Goal: Transaction & Acquisition: Purchase product/service

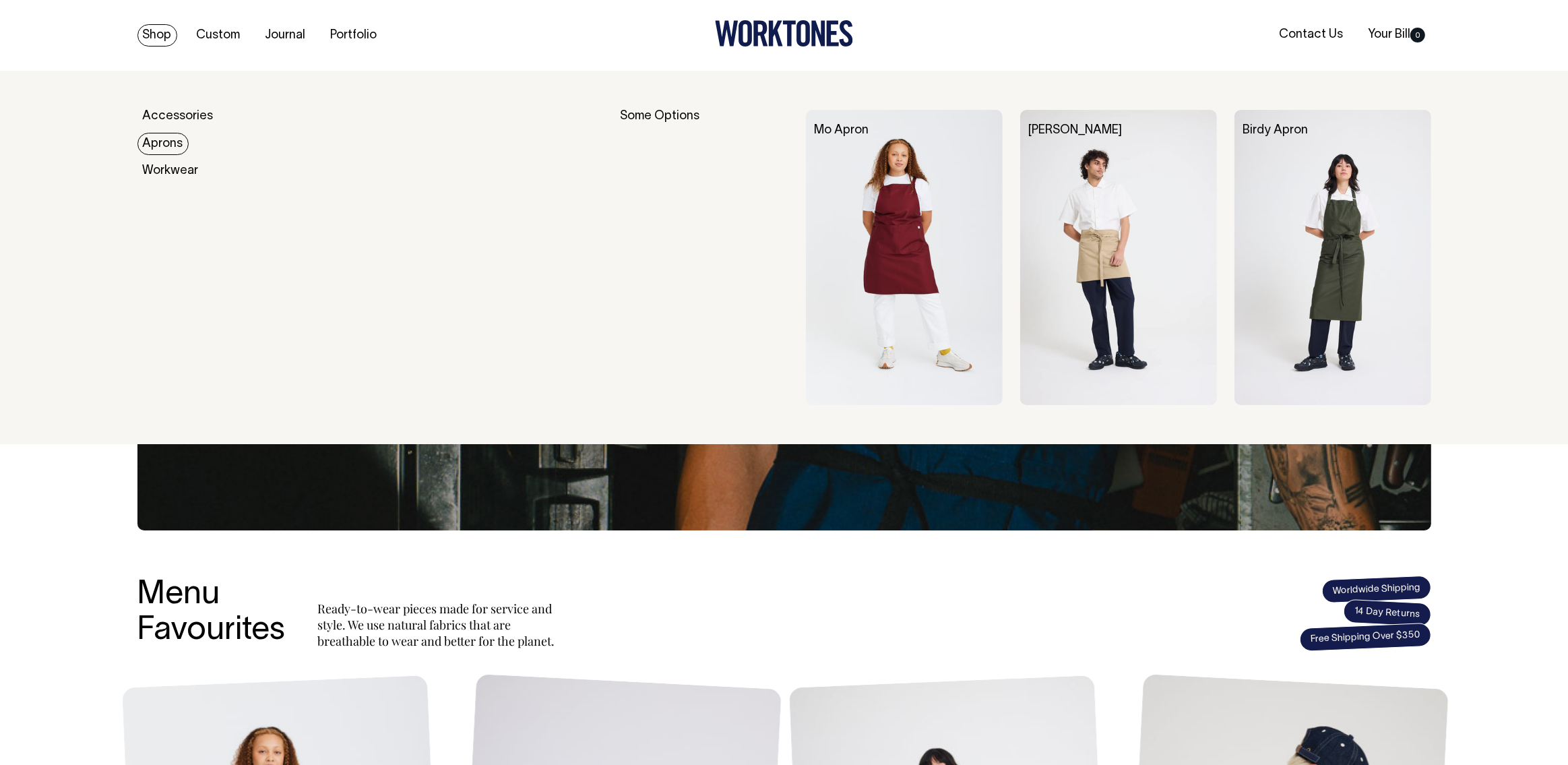
click at [173, 139] on link "Aprons" at bounding box center [163, 144] width 51 height 22
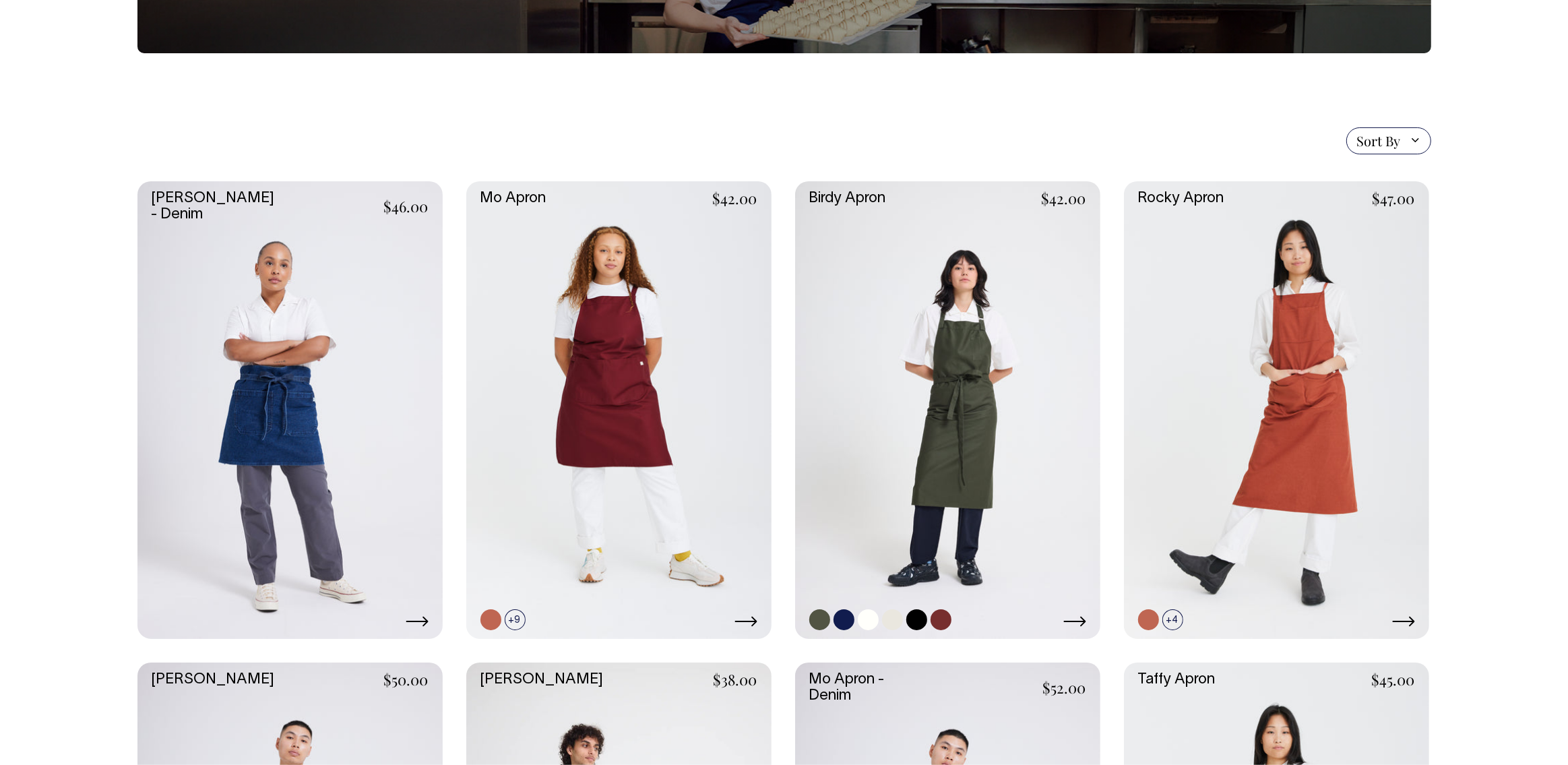
drag, startPoint x: 922, startPoint y: 335, endPoint x: 913, endPoint y: 333, distance: 9.2
click at [920, 335] on link at bounding box center [948, 411] width 306 height 458
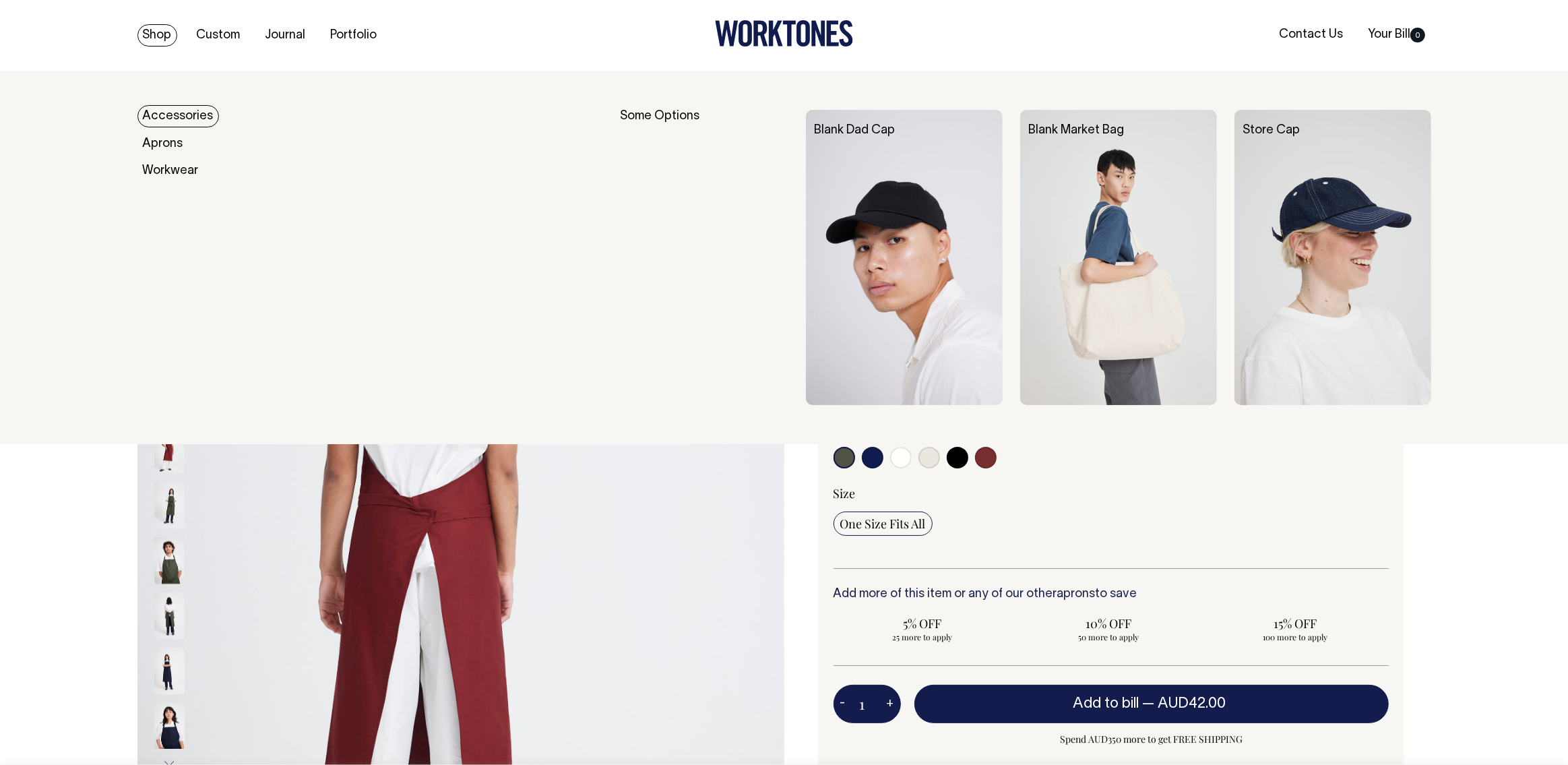
click at [152, 31] on link "Shop" at bounding box center [157, 35] width 40 height 22
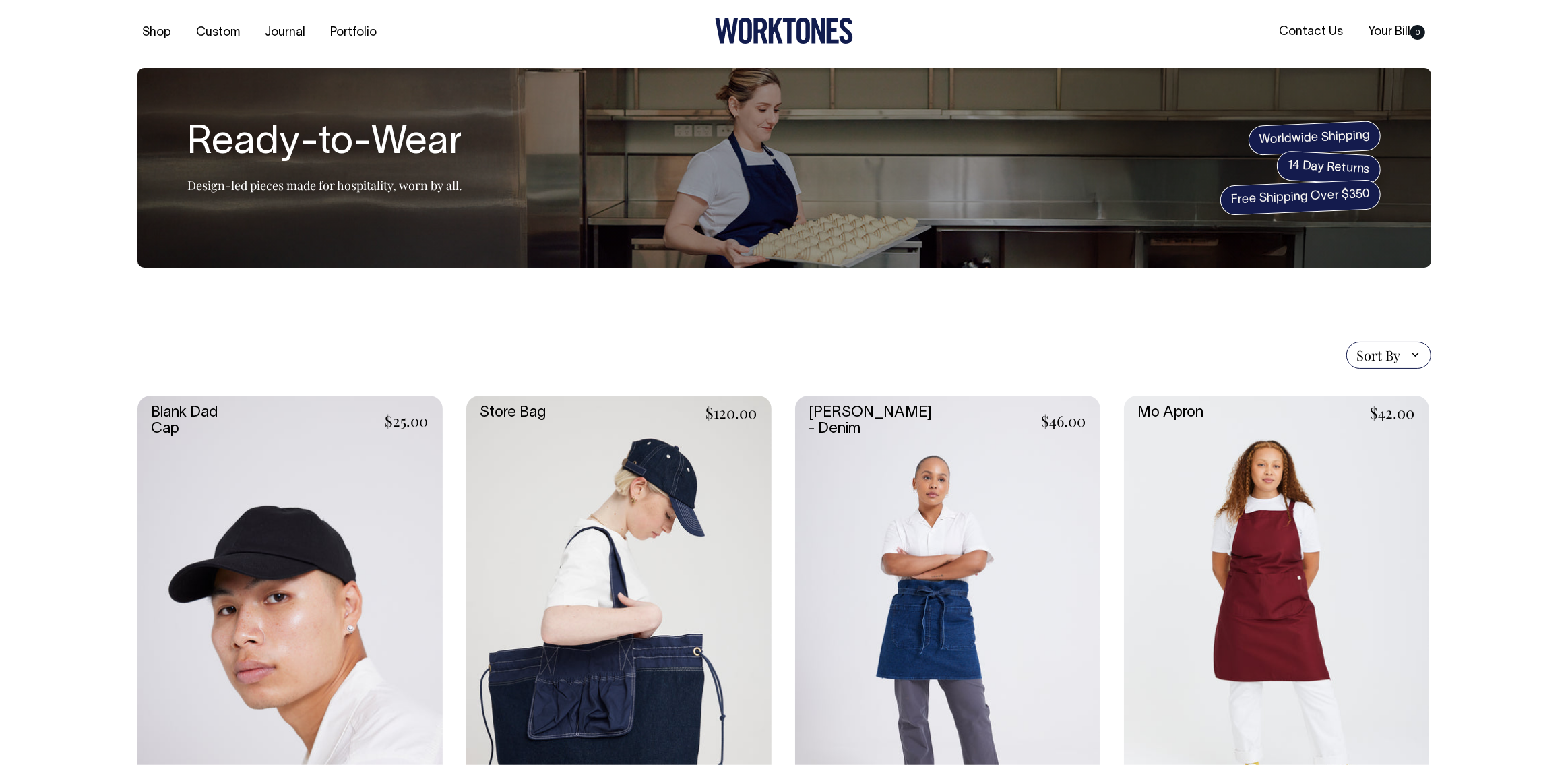
click at [322, 511] on link at bounding box center [290, 625] width 306 height 458
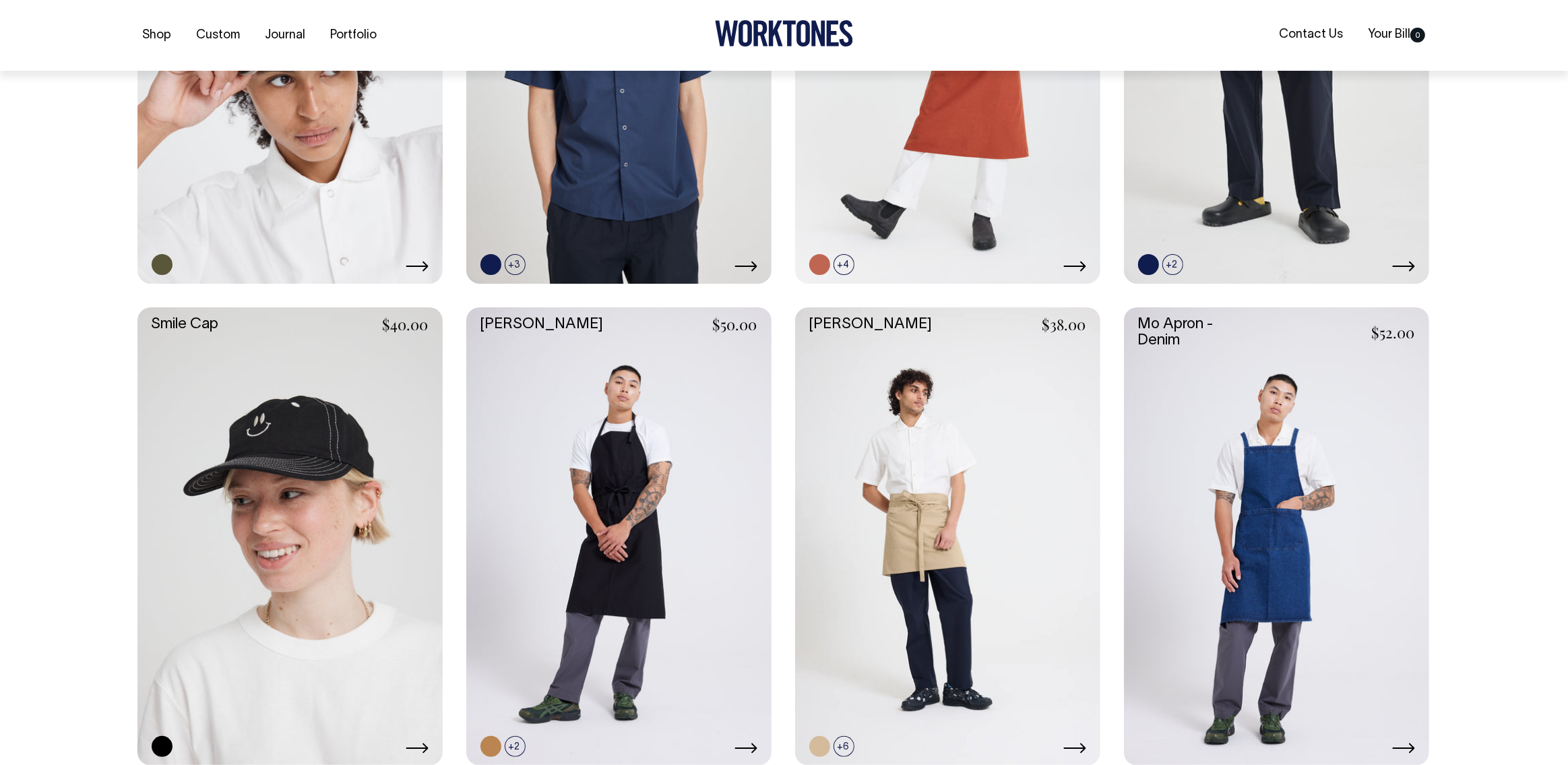
click at [291, 548] on link at bounding box center [290, 537] width 306 height 458
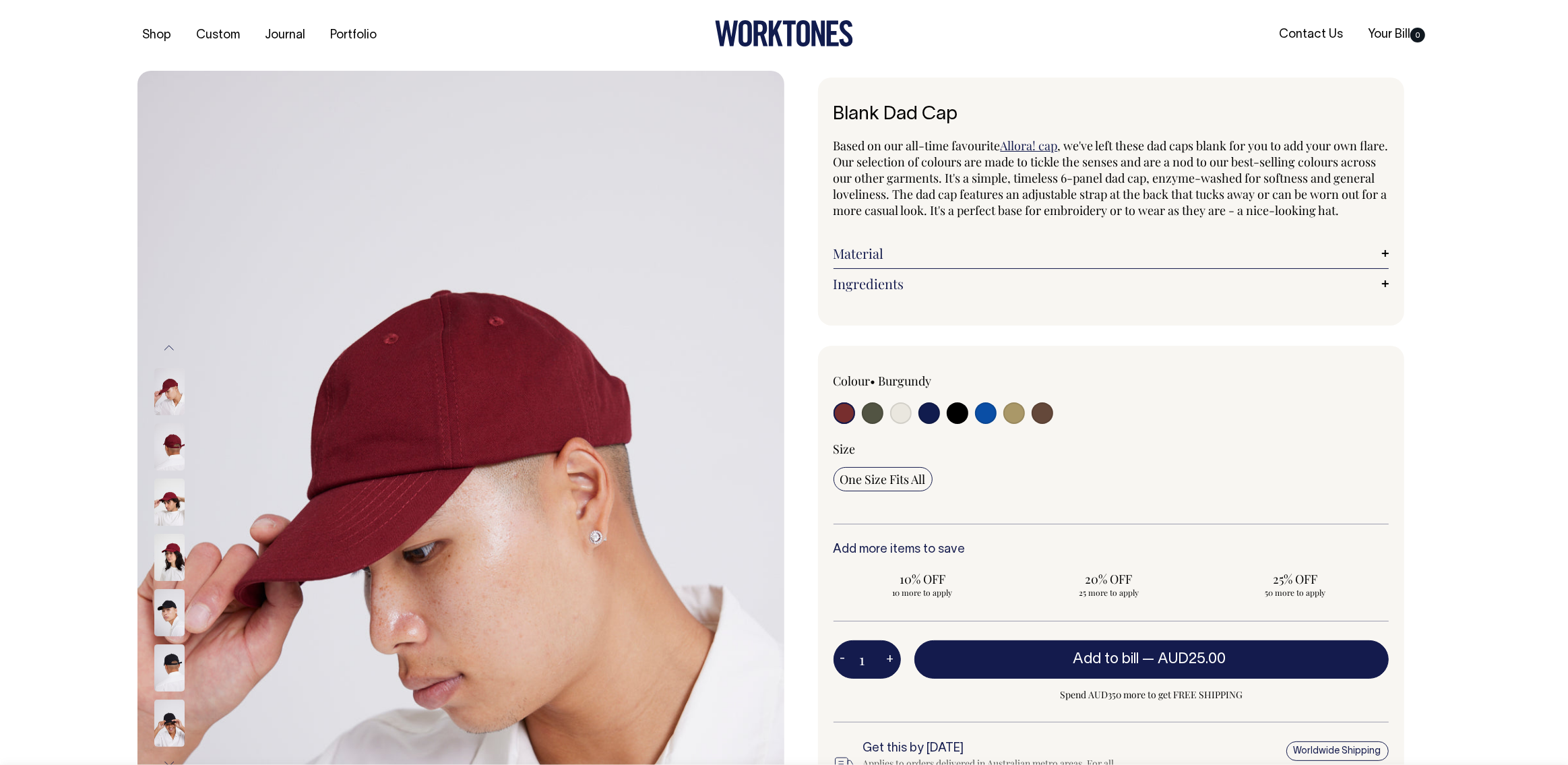
click at [1013, 424] on input "radio" at bounding box center [1014, 414] width 22 height 22
radio input "true"
select select "Washed Khaki"
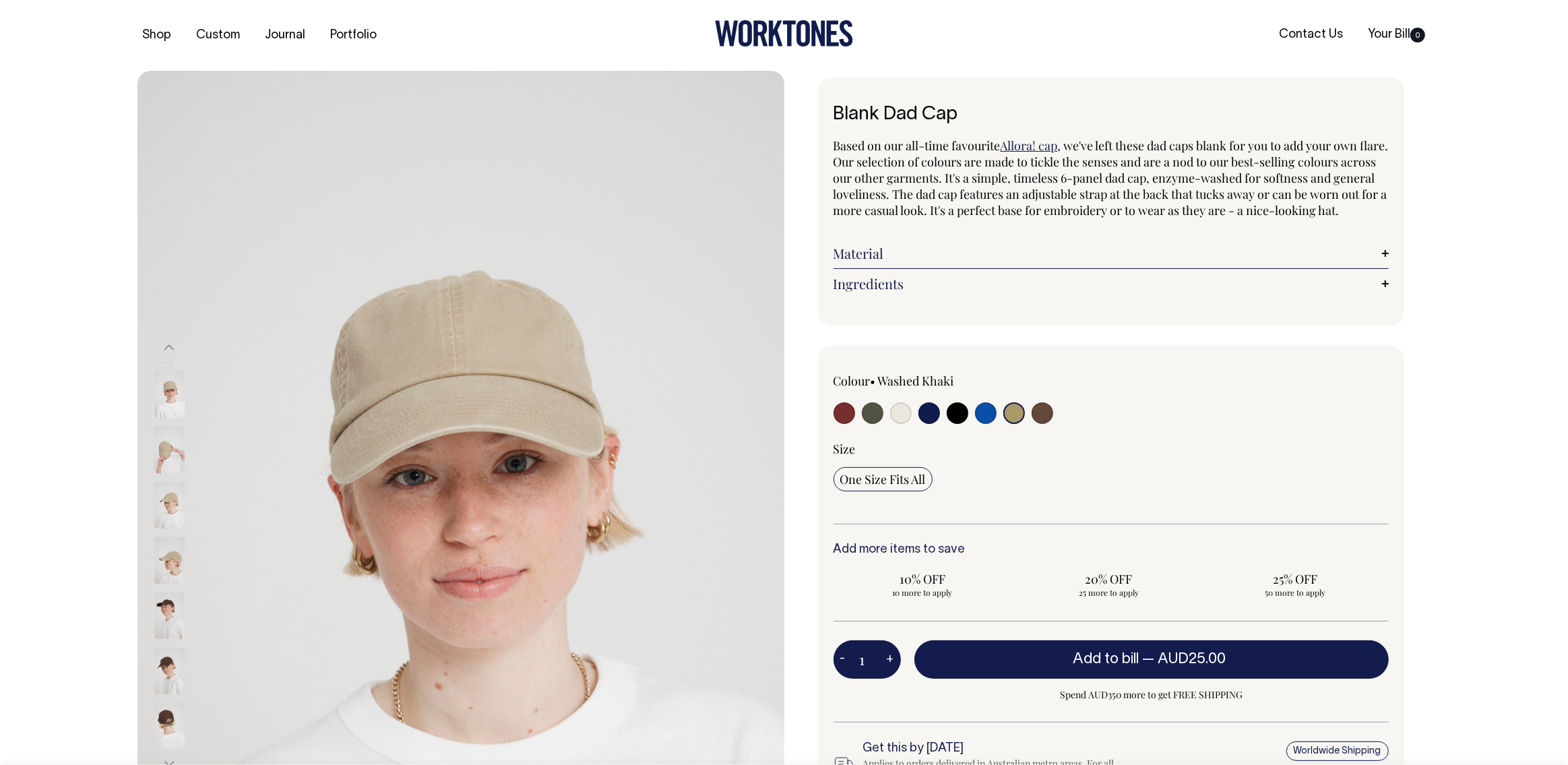
click at [904, 424] on input "radio" at bounding box center [901, 414] width 22 height 22
radio input "true"
select select "Natural"
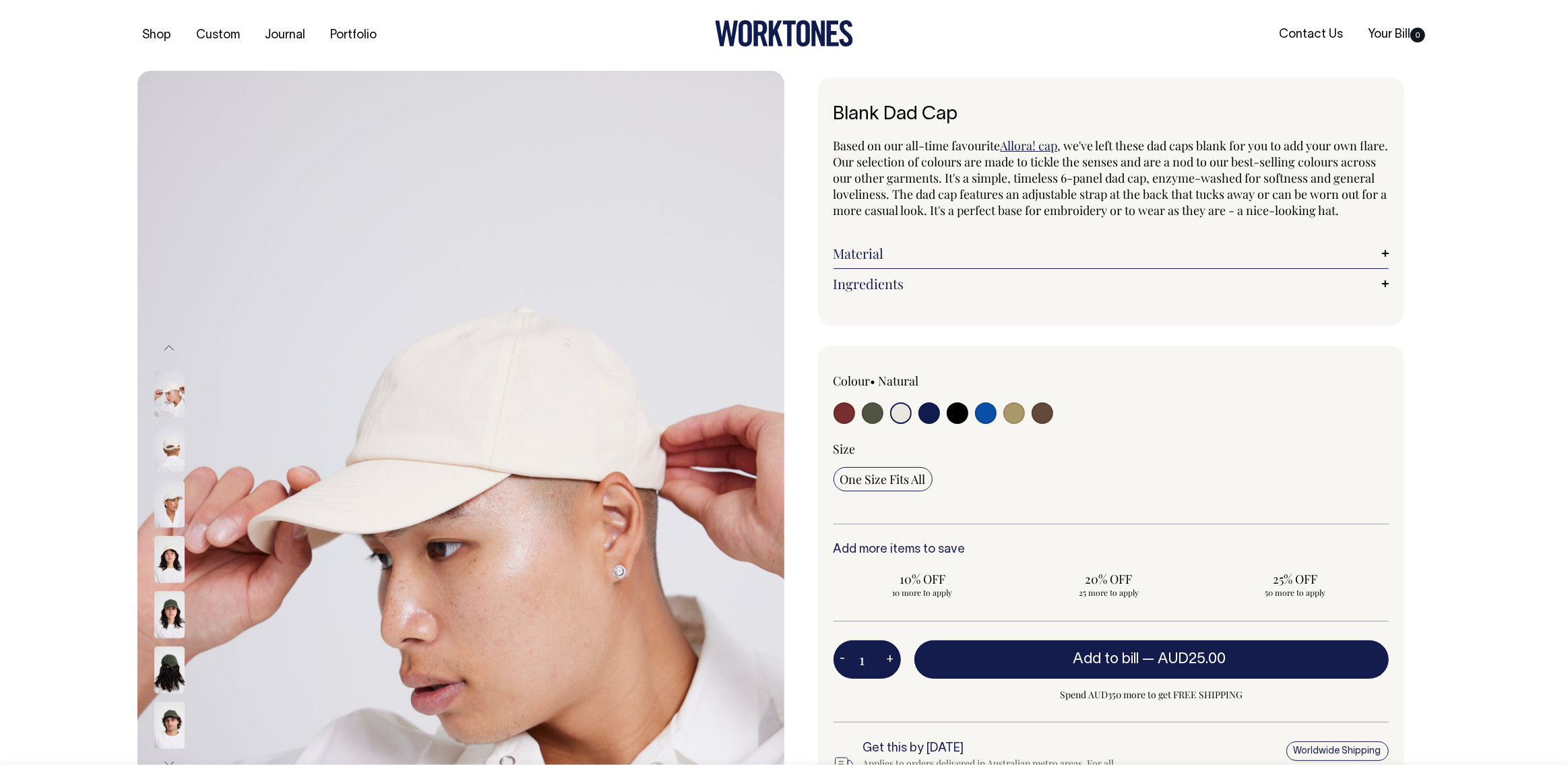
click at [1007, 424] on input "radio" at bounding box center [1014, 414] width 22 height 22
radio input "true"
select select "Washed Khaki"
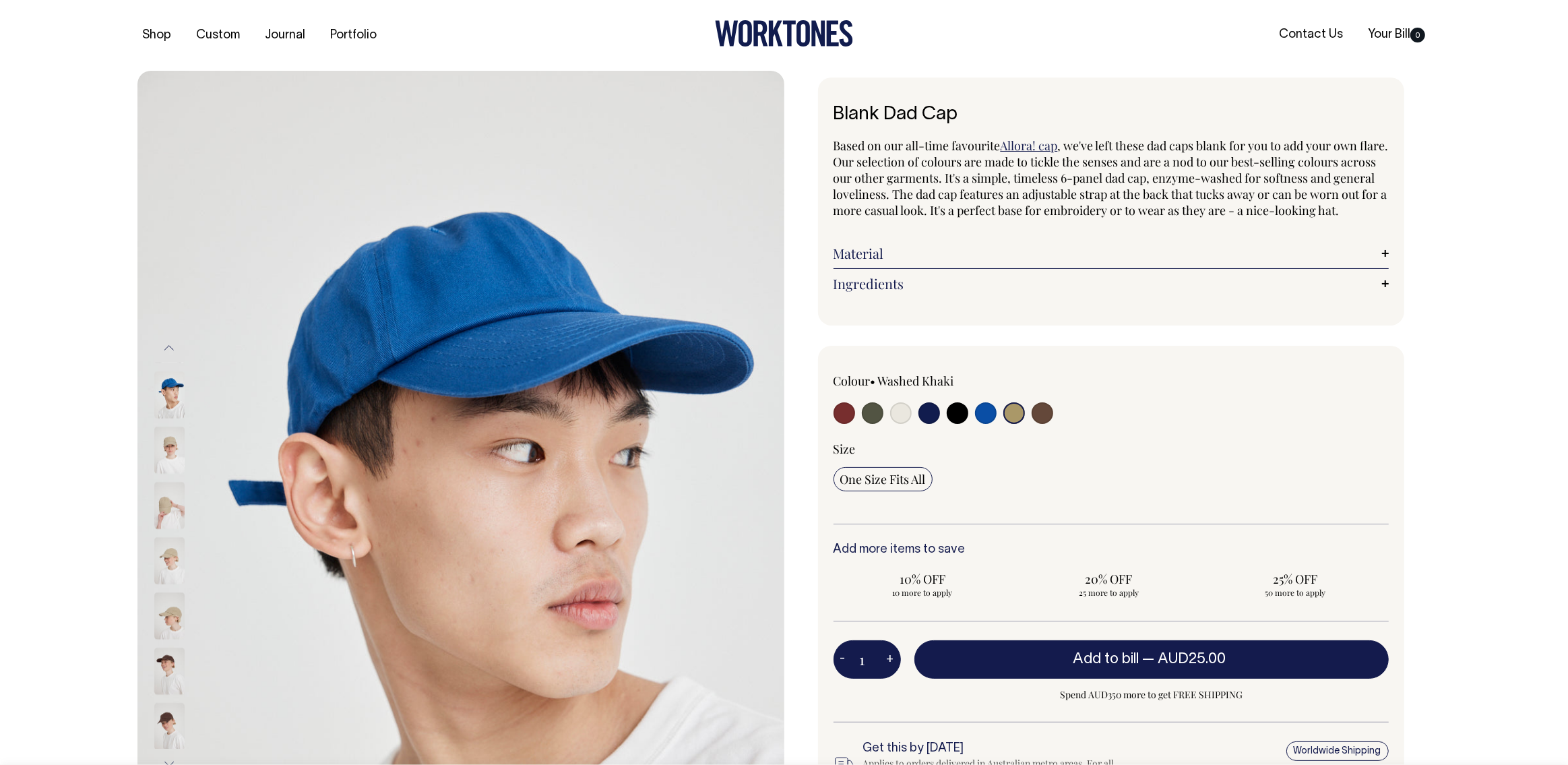
click at [1052, 423] on label at bounding box center [1042, 415] width 22 height 25
click at [1052, 423] on input "radio" at bounding box center [1042, 414] width 22 height 22
radio input "true"
select select "Espresso"
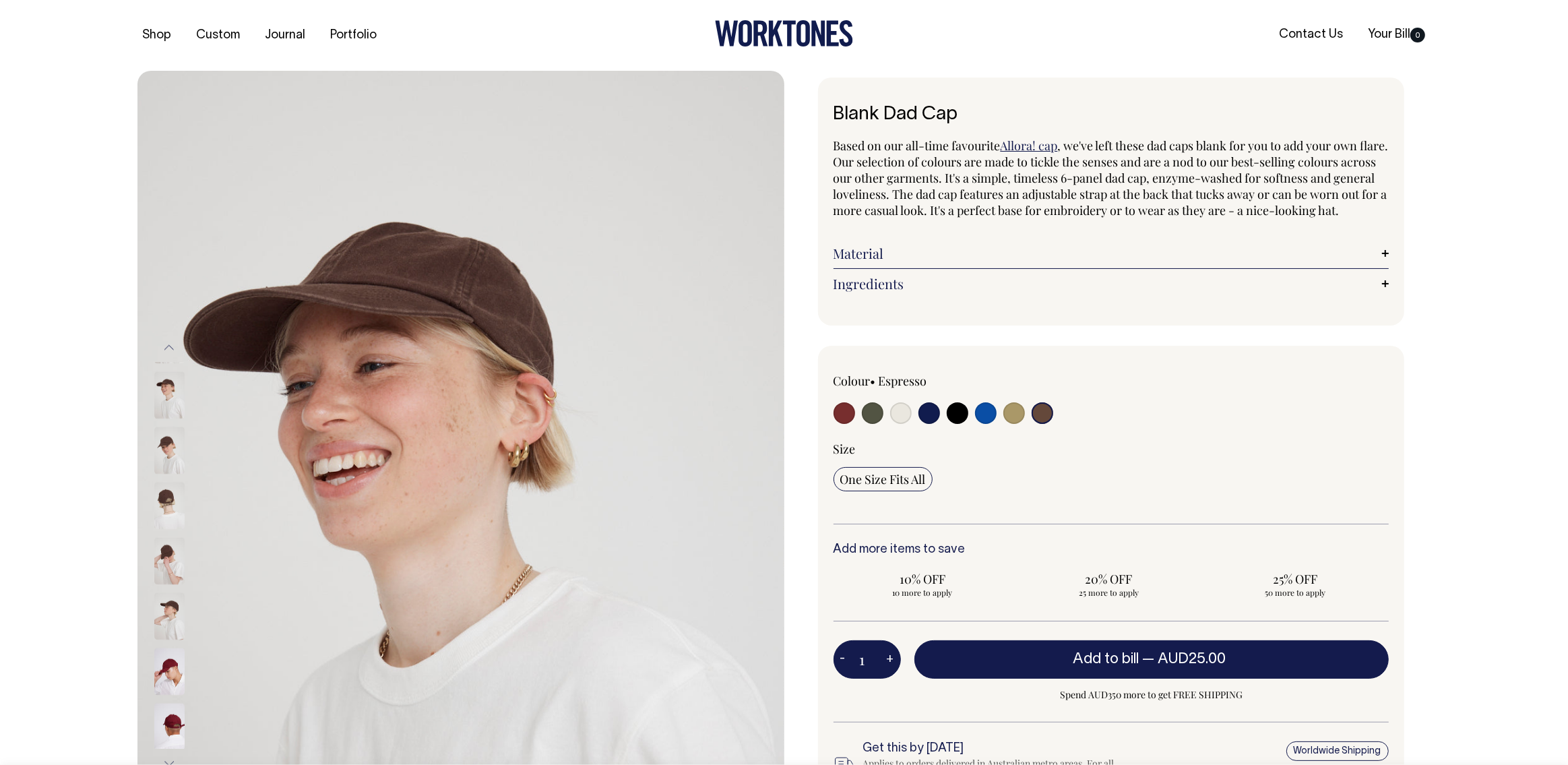
click at [901, 424] on input "radio" at bounding box center [901, 414] width 22 height 22
radio input "true"
select select "Natural"
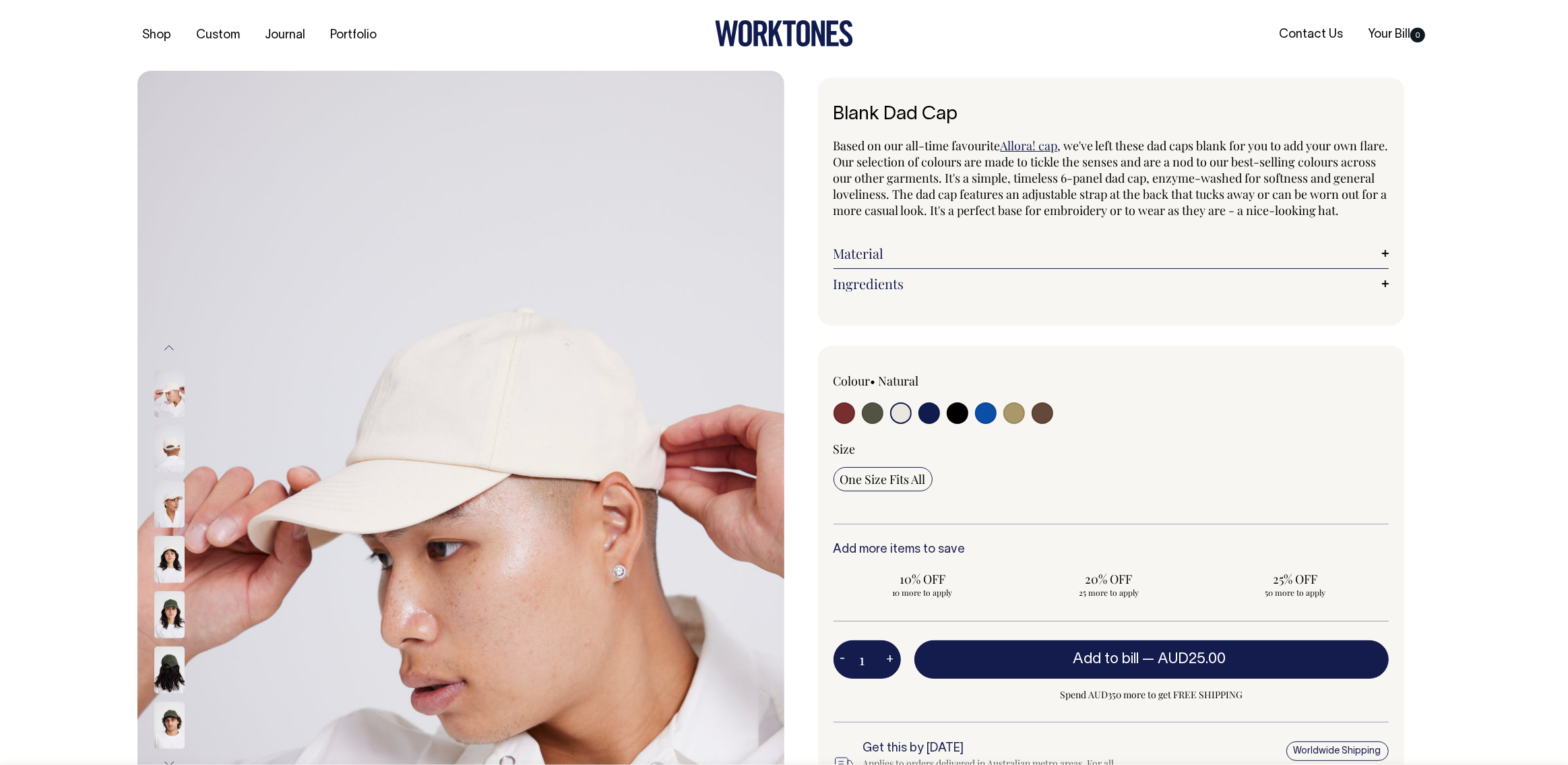
click at [171, 554] on img at bounding box center [170, 559] width 31 height 47
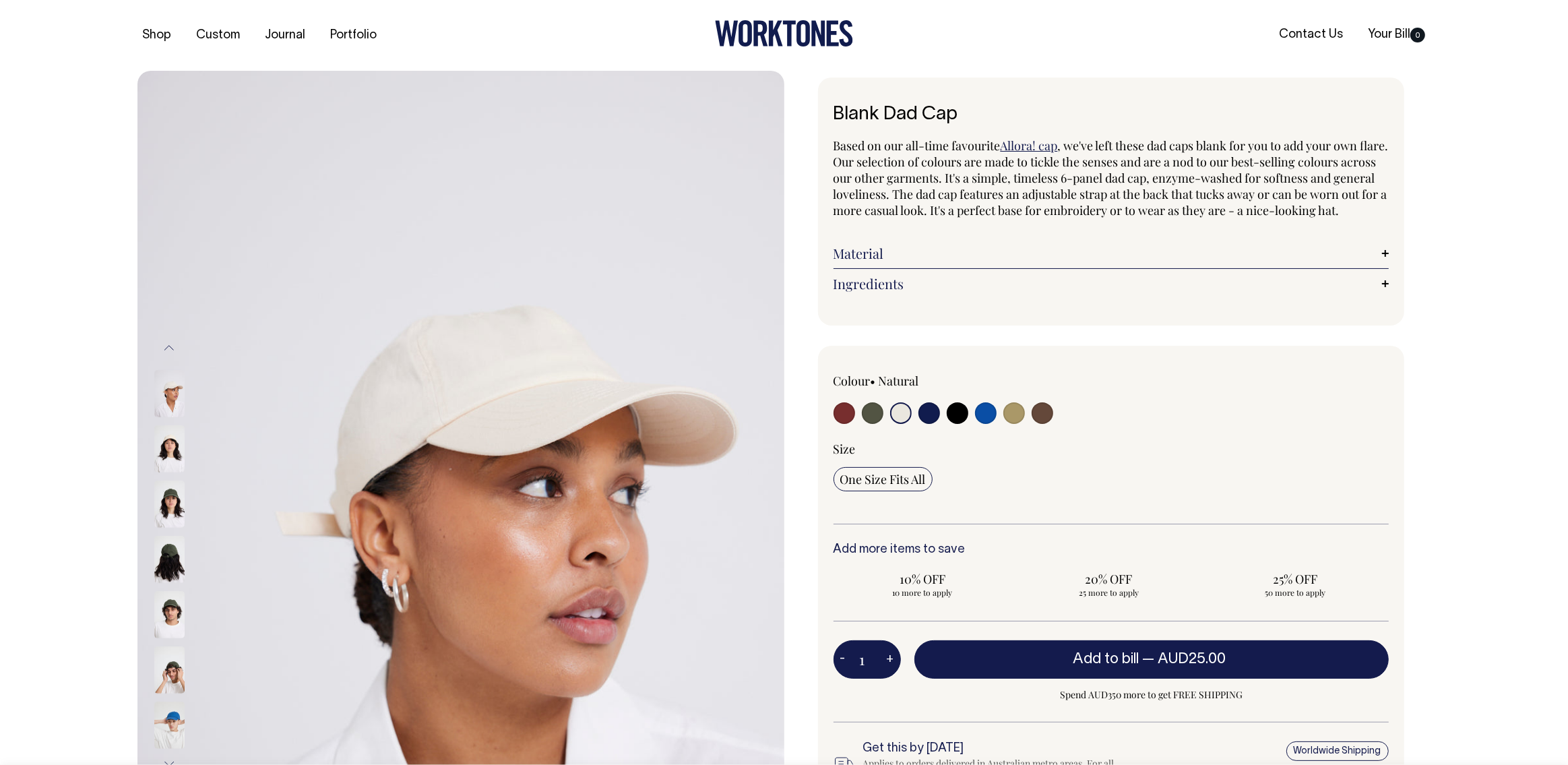
click at [168, 428] on img at bounding box center [170, 449] width 31 height 47
click at [173, 438] on img at bounding box center [170, 449] width 31 height 47
click at [168, 451] on img at bounding box center [170, 448] width 31 height 47
click at [175, 437] on img at bounding box center [170, 449] width 31 height 47
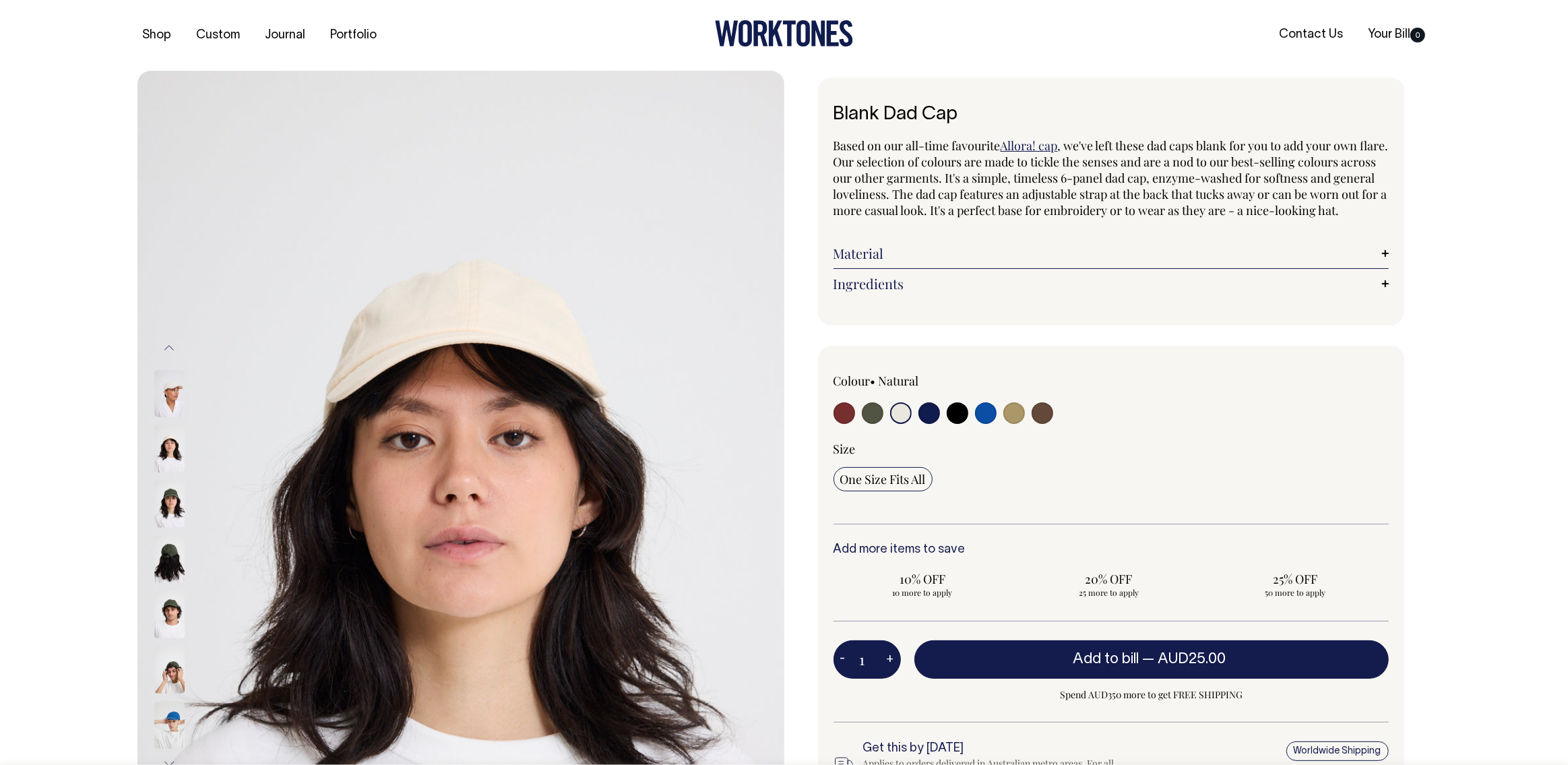
click at [175, 437] on img at bounding box center [170, 449] width 31 height 47
click at [171, 443] on img at bounding box center [170, 449] width 31 height 47
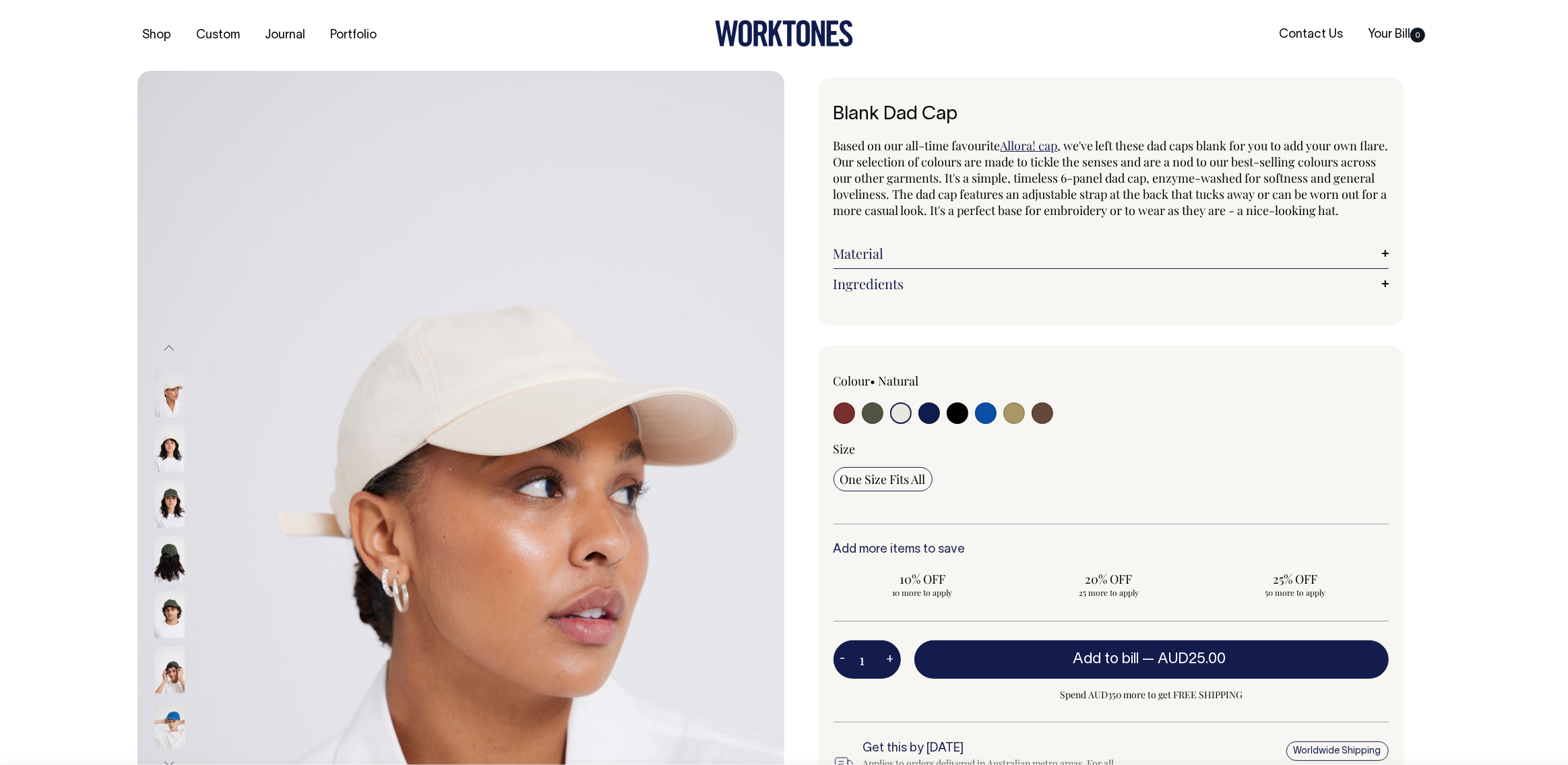
click at [167, 434] on img at bounding box center [170, 449] width 31 height 47
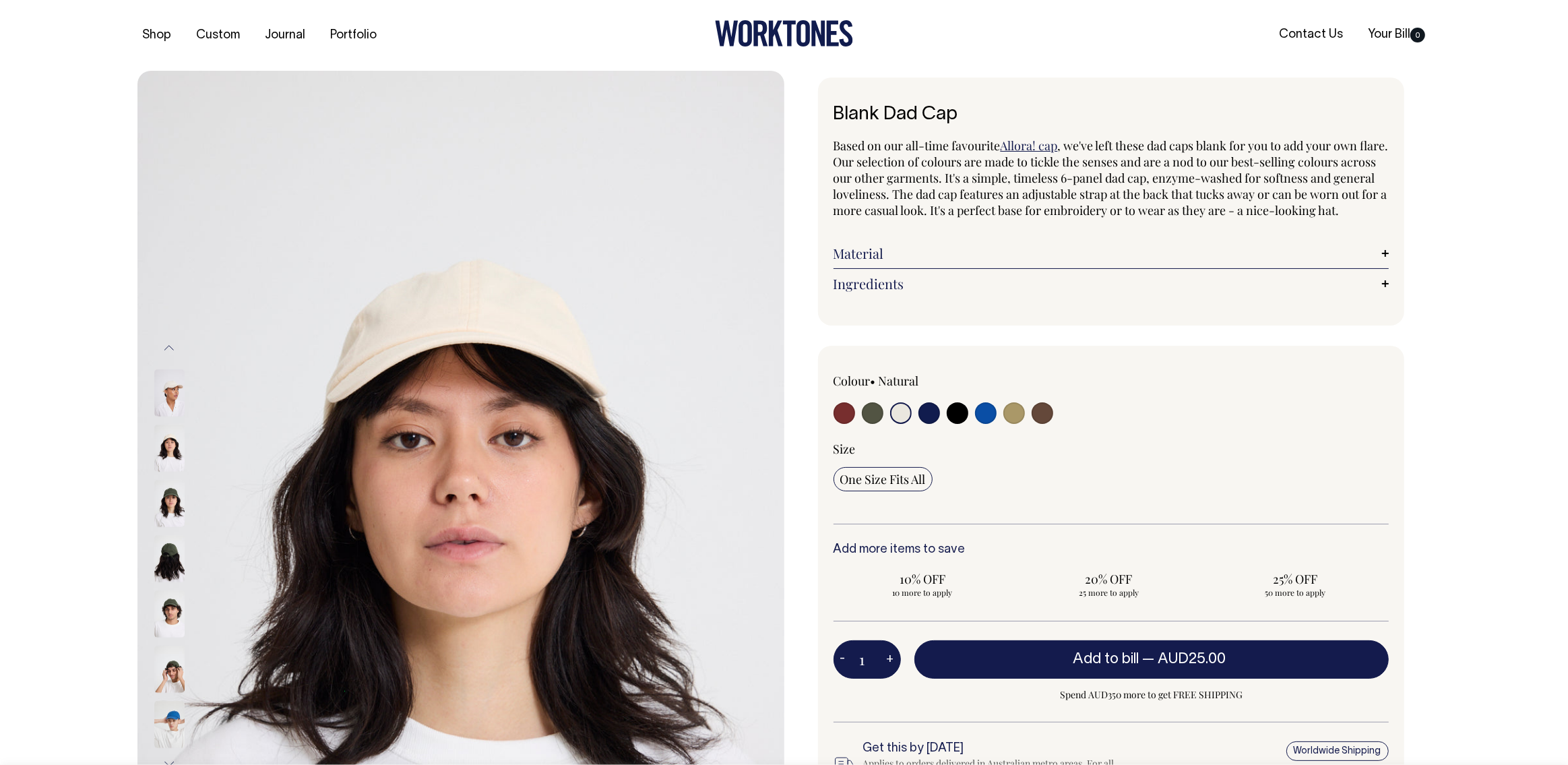
click at [167, 434] on img at bounding box center [170, 448] width 31 height 47
click at [164, 422] on div at bounding box center [187, 393] width 67 height 55
drag, startPoint x: 324, startPoint y: 378, endPoint x: 1023, endPoint y: 1, distance: 794.2
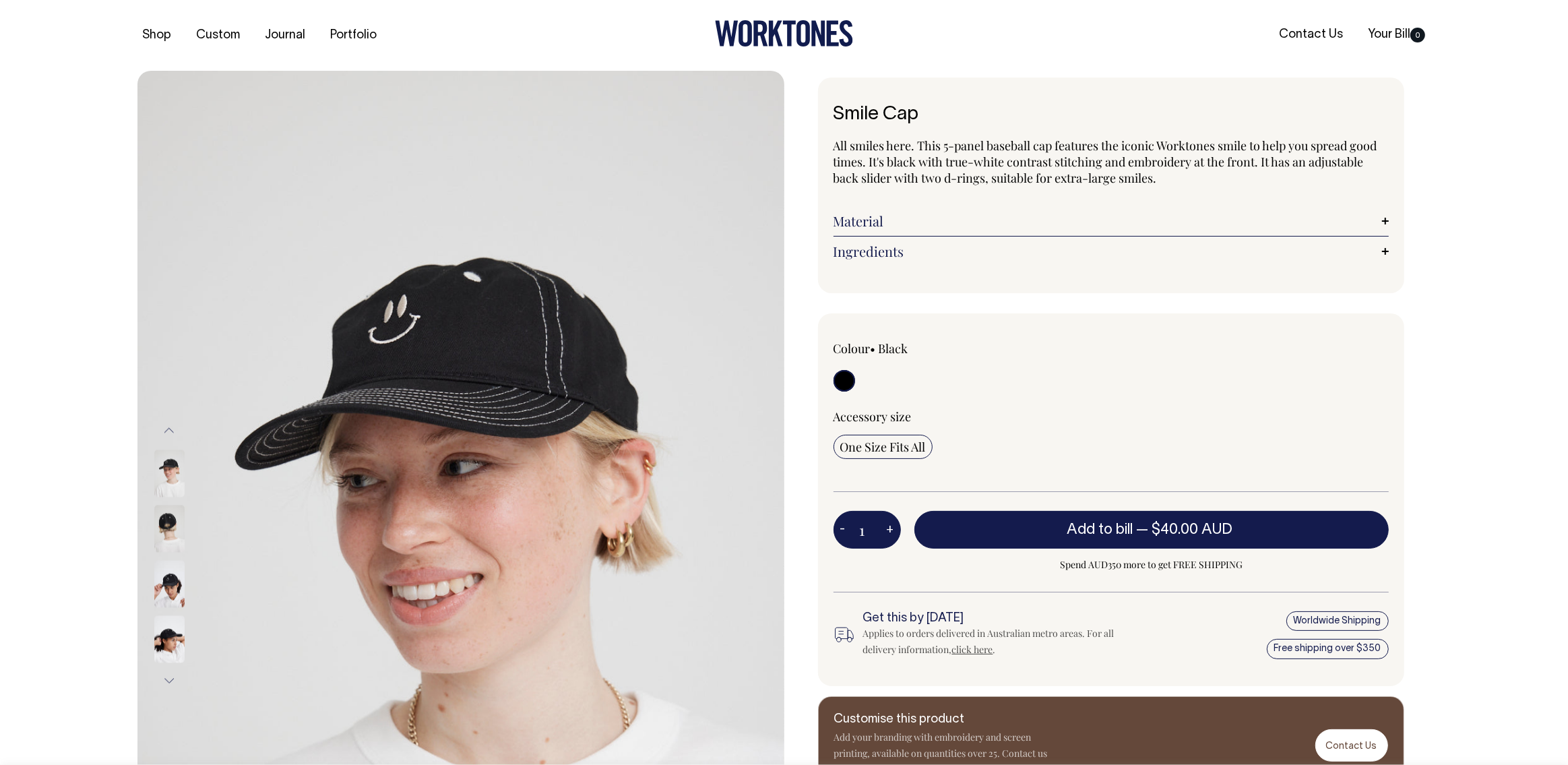
click at [168, 587] on img at bounding box center [170, 584] width 31 height 47
click at [169, 643] on img at bounding box center [170, 640] width 31 height 47
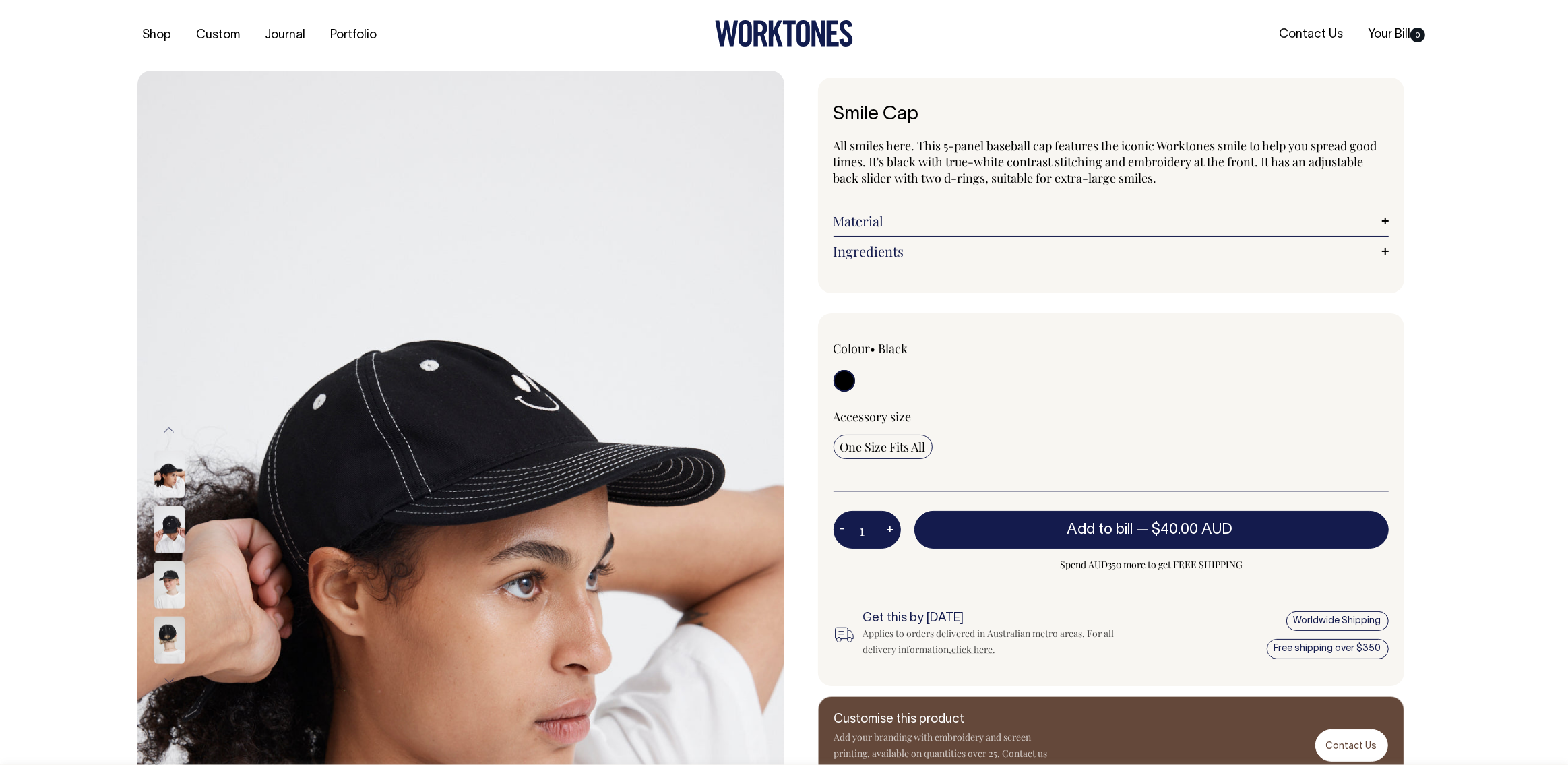
click at [167, 578] on img at bounding box center [170, 584] width 31 height 47
click at [161, 512] on img at bounding box center [170, 529] width 31 height 47
click at [169, 516] on img at bounding box center [170, 529] width 31 height 47
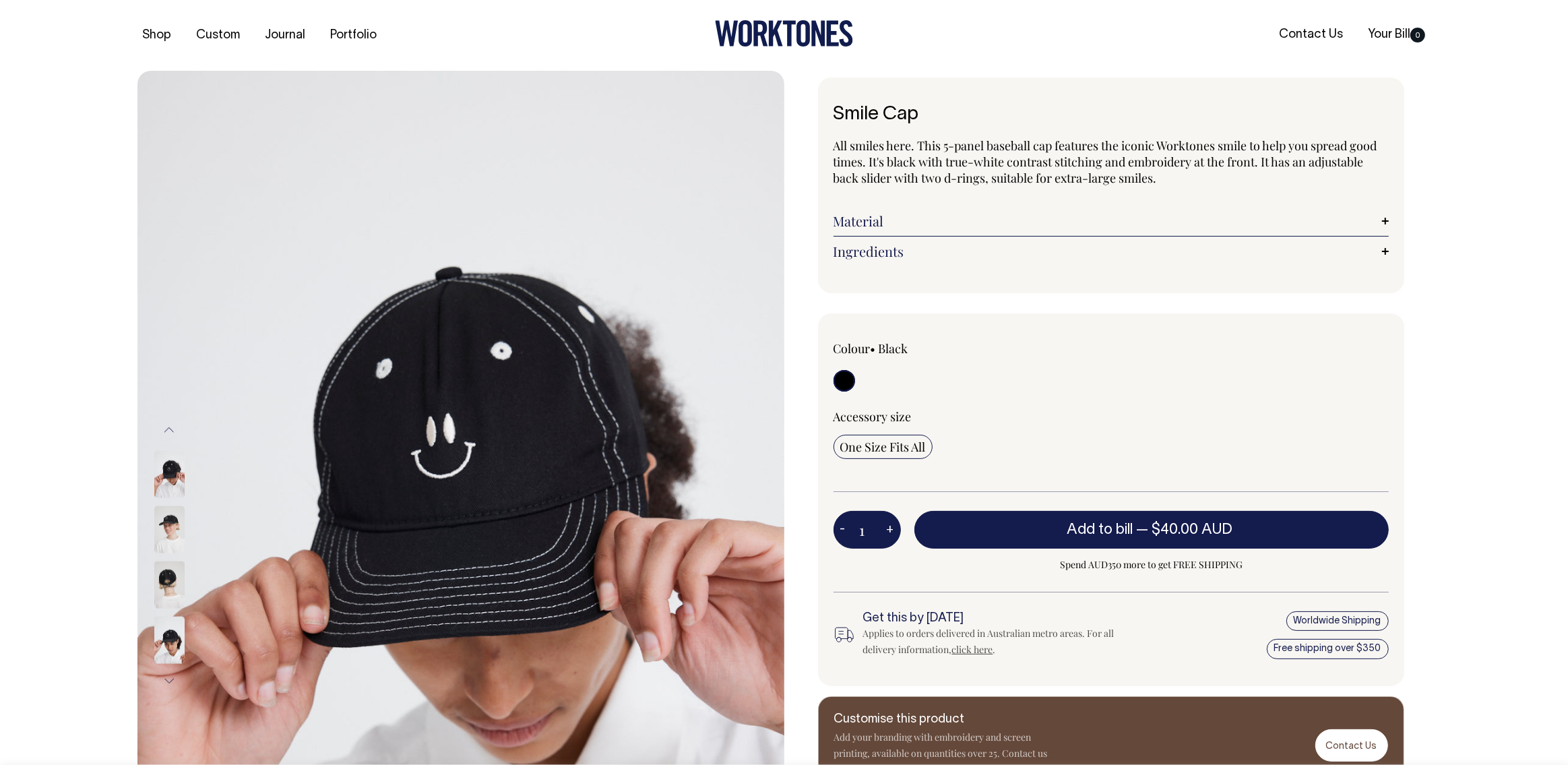
drag, startPoint x: 563, startPoint y: 413, endPoint x: 996, endPoint y: 4, distance: 595.6
